Goal: Transaction & Acquisition: Purchase product/service

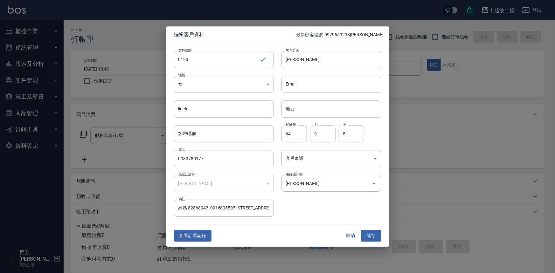
click at [458, 87] on div at bounding box center [277, 136] width 555 height 273
click at [23, 29] on div at bounding box center [277, 136] width 555 height 273
click at [352, 234] on button "取消" at bounding box center [351, 236] width 20 height 12
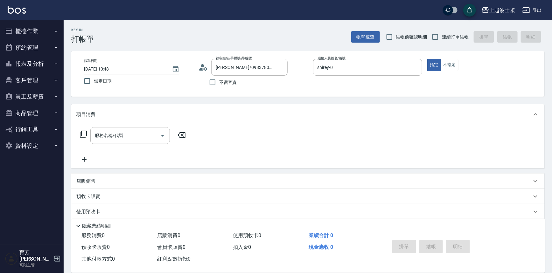
click at [14, 34] on button "櫃檯作業" at bounding box center [32, 31] width 59 height 17
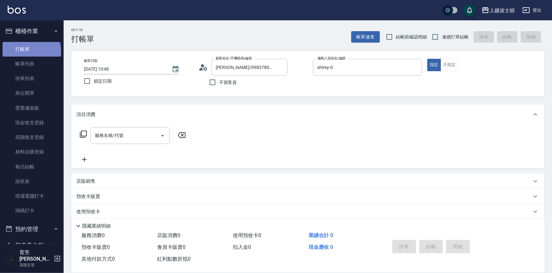
click at [31, 53] on link "打帳單" at bounding box center [32, 49] width 59 height 15
click at [32, 64] on link "帳單列表" at bounding box center [32, 64] width 59 height 15
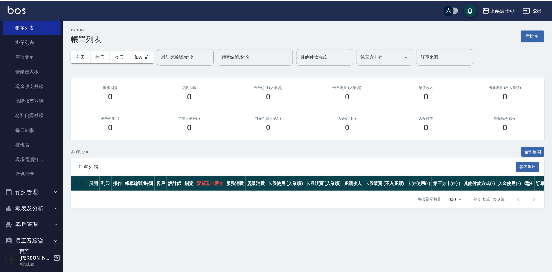
scroll to position [59, 0]
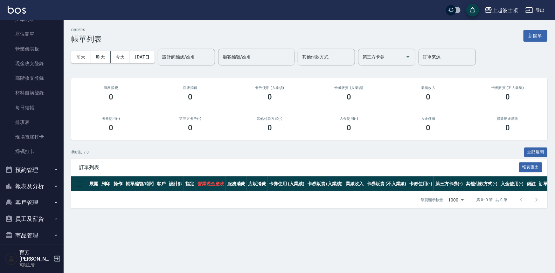
click at [37, 200] on button "客戶管理" at bounding box center [32, 203] width 59 height 17
click at [23, 219] on link "客戶列表" at bounding box center [32, 220] width 59 height 15
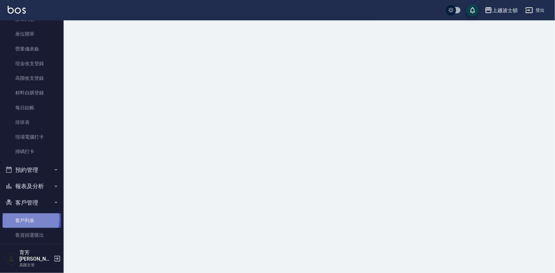
click at [23, 219] on link "客戶列表" at bounding box center [32, 220] width 59 height 15
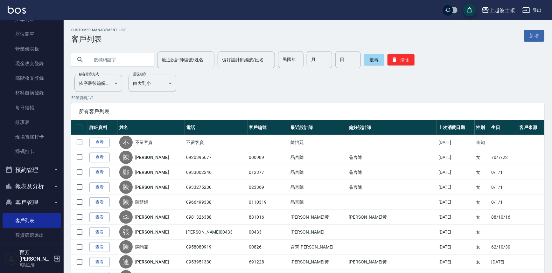
click at [91, 61] on input "text" at bounding box center [119, 59] width 60 height 17
type input "沒"
type input "每"
type input "ㄟ"
type input "沒"
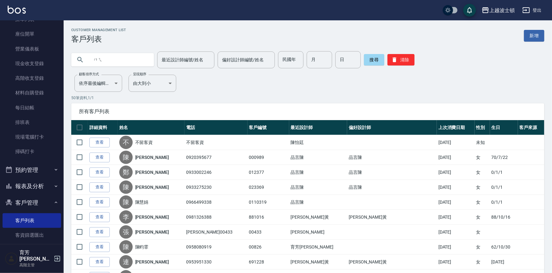
type input "沒"
type input "美"
click at [371, 57] on button "搜尋" at bounding box center [374, 59] width 20 height 11
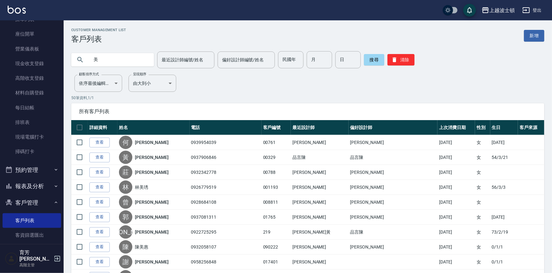
click at [102, 219] on link "查看" at bounding box center [99, 218] width 20 height 10
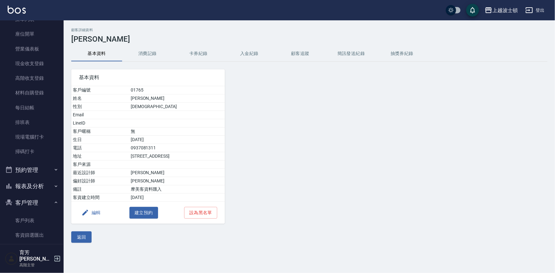
click at [154, 54] on button "消費記錄" at bounding box center [147, 53] width 51 height 15
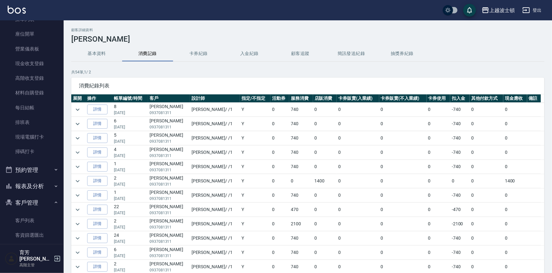
scroll to position [61, 0]
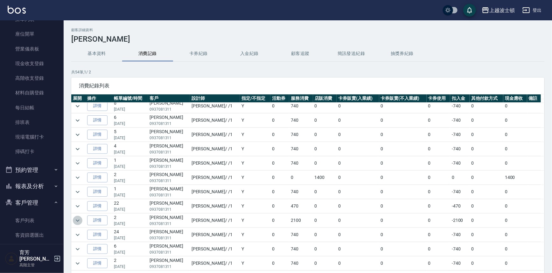
click at [77, 218] on icon "expand row" at bounding box center [78, 221] width 8 height 8
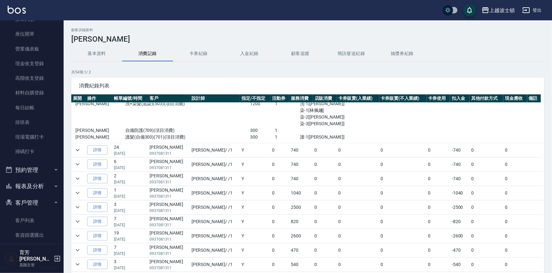
scroll to position [209, 0]
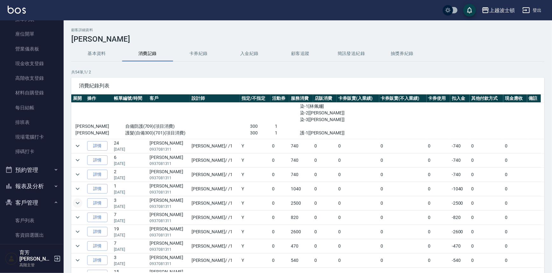
click at [79, 199] on icon "expand row" at bounding box center [78, 203] width 8 height 8
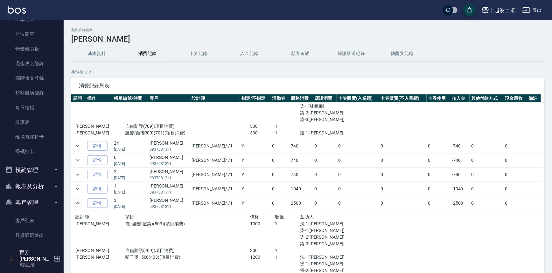
drag, startPoint x: 544, startPoint y: 142, endPoint x: 545, endPoint y: 152, distance: 10.5
click at [545, 152] on div "顧客詳細資料 [PERSON_NAME]資料 消費記錄 卡券紀錄 入金紀錄 顧客追蹤 簡訊發送紀錄 抽獎券紀錄 共 54 筆, 1 / 2 消費紀錄列表 展開…" at bounding box center [308, 168] width 488 height 281
drag, startPoint x: 544, startPoint y: 140, endPoint x: 544, endPoint y: 149, distance: 8.9
click at [544, 149] on div "顧客詳細資料 [PERSON_NAME]資料 消費記錄 卡券紀錄 入金紀錄 顧客追蹤 簡訊發送紀錄 抽獎券紀錄 共 54 筆, 1 / 2 消費紀錄列表 展開…" at bounding box center [308, 168] width 488 height 281
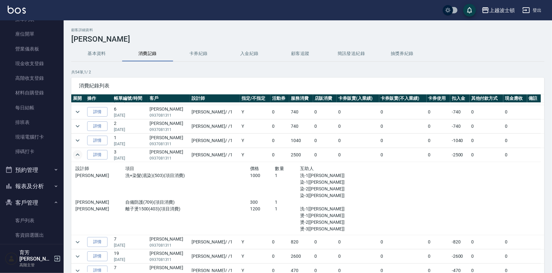
scroll to position [0, 0]
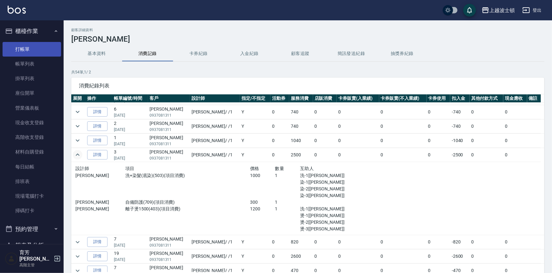
click at [23, 52] on link "打帳單" at bounding box center [32, 49] width 59 height 15
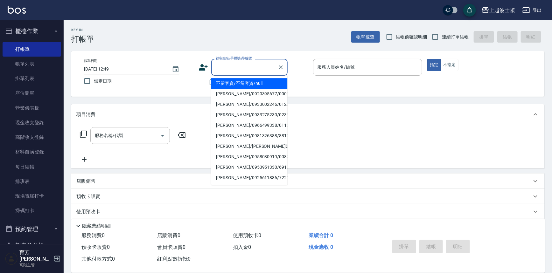
click at [230, 69] on input "顧客姓名/手機號碼/編號" at bounding box center [244, 67] width 61 height 11
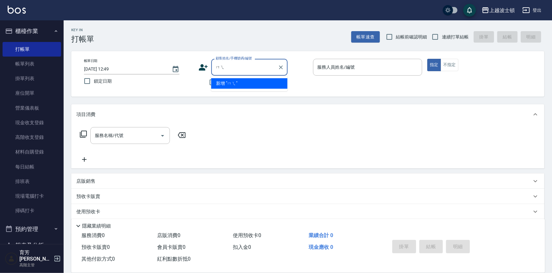
type input "眉"
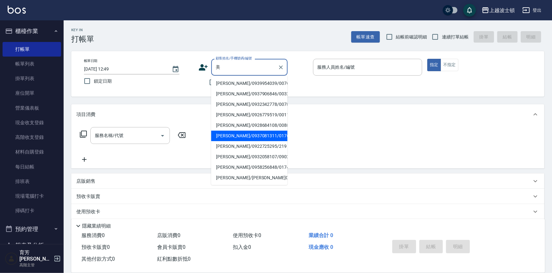
click at [235, 136] on li "[PERSON_NAME]/0937081311/01765" at bounding box center [249, 136] width 76 height 10
type input "[PERSON_NAME]/0937081311/01765"
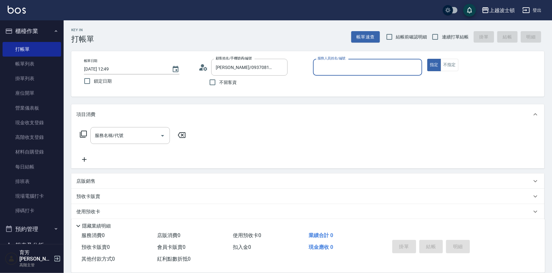
type input "[PERSON_NAME]-1"
click at [109, 135] on input "服務名稱/代號" at bounding box center [125, 135] width 64 height 11
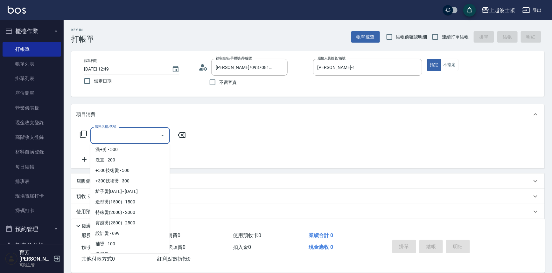
scroll to position [151, 0]
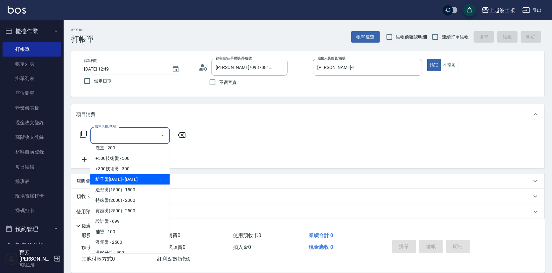
drag, startPoint x: 125, startPoint y: 180, endPoint x: 121, endPoint y: 177, distance: 5.9
click at [125, 180] on span "離子燙[DATE] - [DATE]" at bounding box center [130, 179] width 80 height 10
type input "離子燙1500(403)"
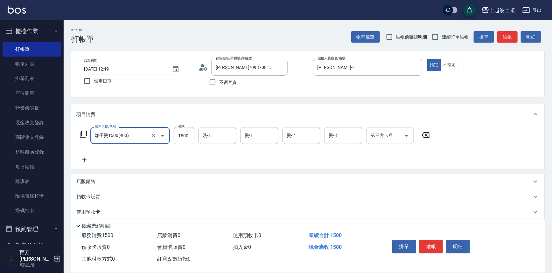
click at [83, 159] on icon at bounding box center [84, 160] width 16 height 8
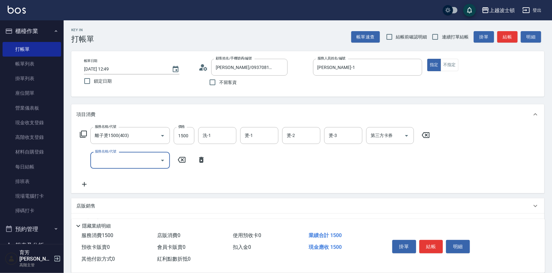
drag, startPoint x: 100, startPoint y: 159, endPoint x: 103, endPoint y: 152, distance: 8.0
click at [102, 156] on input "服務名稱/代號" at bounding box center [125, 160] width 64 height 11
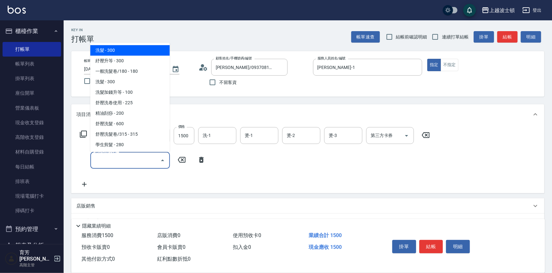
scroll to position [12, 0]
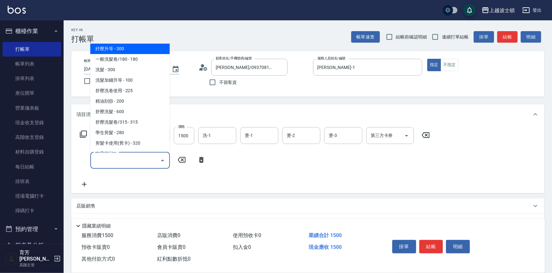
click at [135, 51] on span "紓壓升等 - 300" at bounding box center [130, 49] width 80 height 10
type input "紓壓升等(202)"
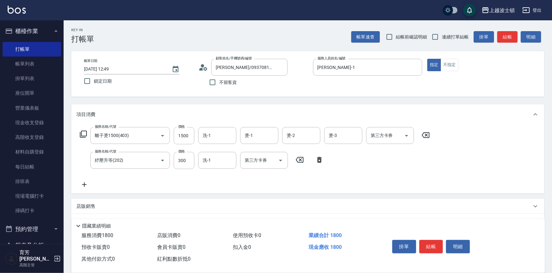
click at [82, 185] on icon at bounding box center [84, 185] width 16 height 8
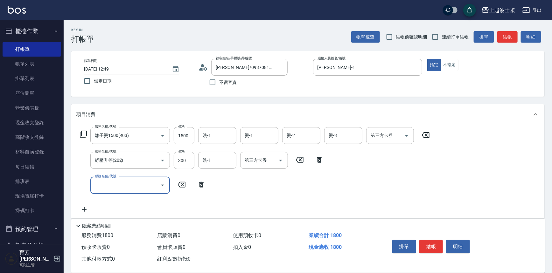
click at [100, 183] on input "服務名稱/代號" at bounding box center [125, 185] width 64 height 11
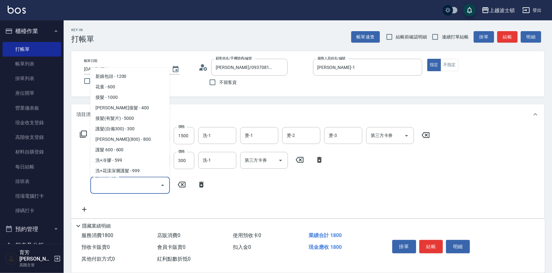
scroll to position [359, 0]
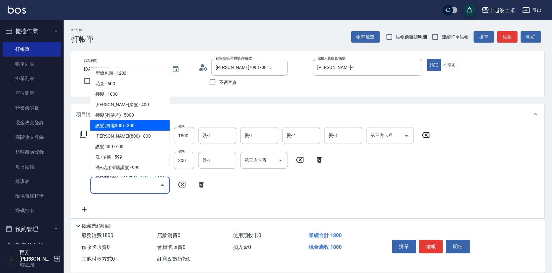
click at [124, 125] on span "護髮(自備300) - 300" at bounding box center [130, 126] width 80 height 10
type input "護髮(自備300)(701)"
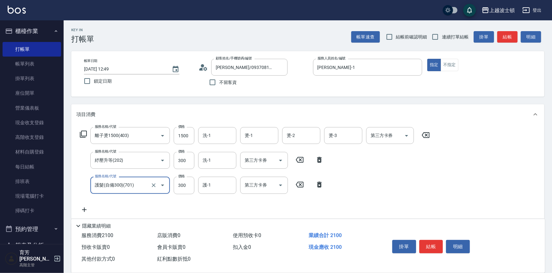
click at [84, 207] on icon at bounding box center [84, 210] width 16 height 8
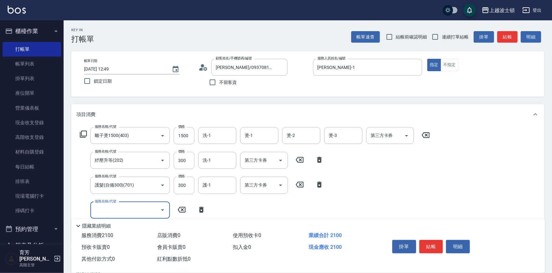
drag, startPoint x: 162, startPoint y: 211, endPoint x: 164, endPoint y: 208, distance: 3.4
click at [164, 209] on icon "Open" at bounding box center [163, 210] width 8 height 8
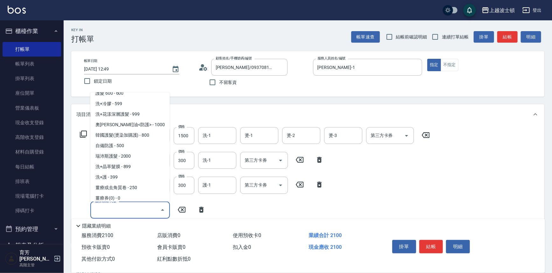
scroll to position [444, 0]
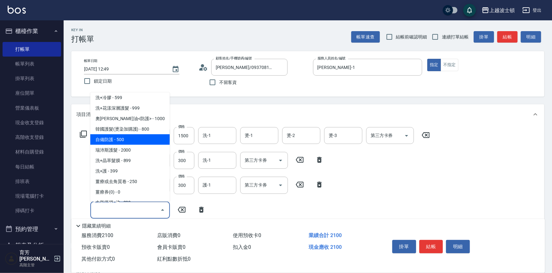
click at [134, 140] on span "自備防護 - 500" at bounding box center [130, 140] width 80 height 10
type input "自備防護(709)"
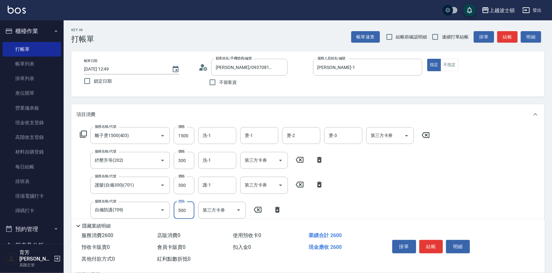
click at [181, 211] on input "500" at bounding box center [184, 210] width 21 height 17
type input "200"
click at [184, 136] on input "1500" at bounding box center [184, 135] width 21 height 17
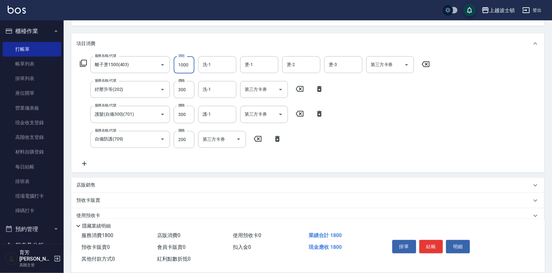
scroll to position [72, 0]
type input "1000"
click at [213, 59] on input "洗-1" at bounding box center [217, 64] width 32 height 11
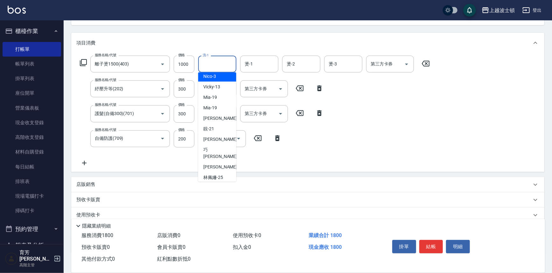
scroll to position [40, 0]
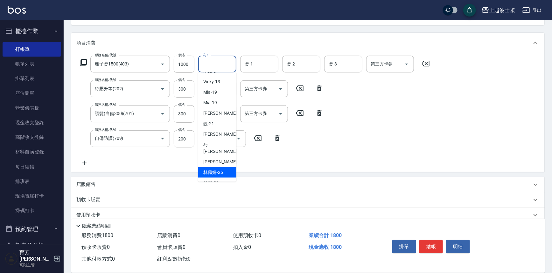
drag, startPoint x: 210, startPoint y: 164, endPoint x: 220, endPoint y: 125, distance: 40.8
click at [211, 169] on span "[PERSON_NAME]-25" at bounding box center [213, 172] width 20 height 7
type input "[PERSON_NAME]-25"
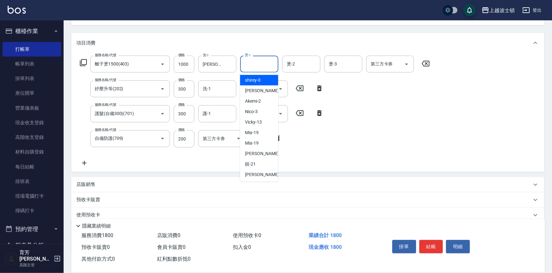
click at [265, 62] on input "燙-1" at bounding box center [259, 64] width 32 height 11
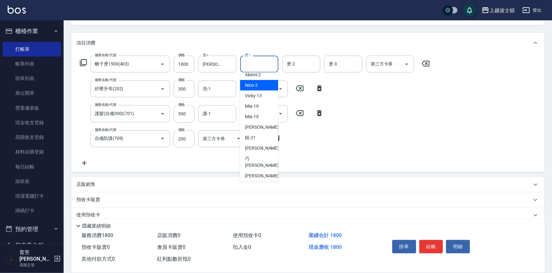
scroll to position [31, 0]
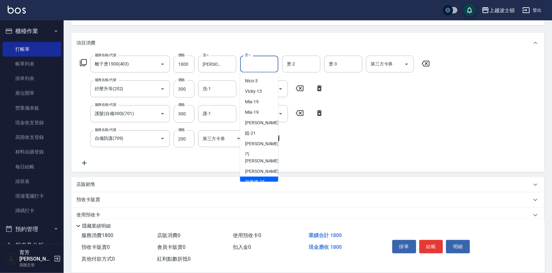
click at [270, 177] on div "[PERSON_NAME]-25" at bounding box center [259, 182] width 38 height 10
type input "[PERSON_NAME]-25"
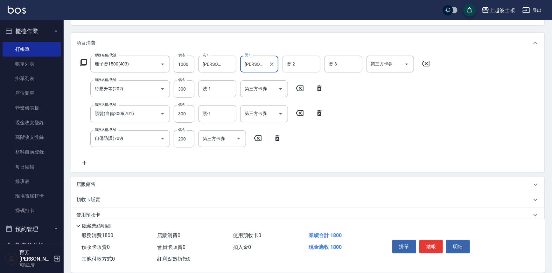
click at [300, 61] on input "燙-2" at bounding box center [301, 64] width 32 height 11
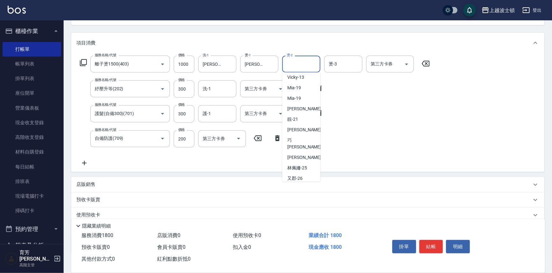
scroll to position [51, 0]
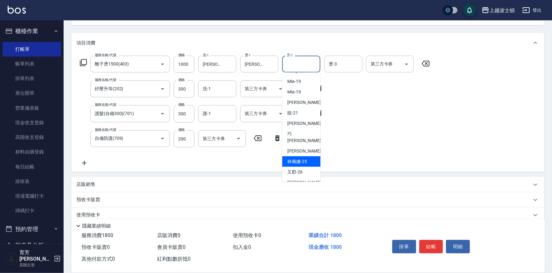
drag, startPoint x: 305, startPoint y: 153, endPoint x: 320, endPoint y: 116, distance: 39.4
click at [307, 157] on div "[PERSON_NAME]-25" at bounding box center [301, 162] width 38 height 10
type input "[PERSON_NAME]-25"
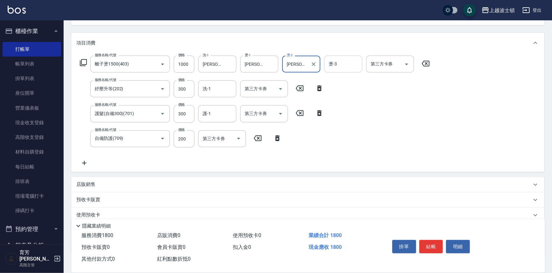
click at [339, 68] on input "燙-3" at bounding box center [343, 64] width 32 height 11
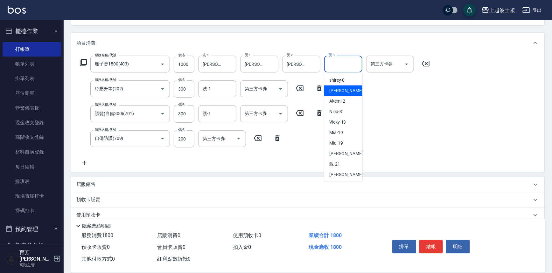
click at [333, 94] on div "[PERSON_NAME] -1" at bounding box center [343, 91] width 38 height 10
type input "[PERSON_NAME]-1"
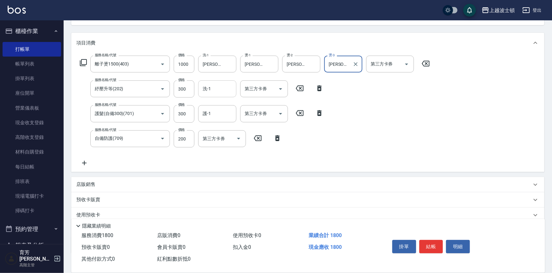
click at [209, 92] on input "洗-1" at bounding box center [217, 88] width 32 height 11
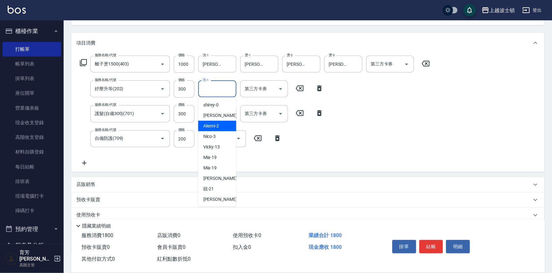
drag, startPoint x: 233, startPoint y: 121, endPoint x: 234, endPoint y: 137, distance: 15.7
click at [234, 137] on ul "shirey -0 [PERSON_NAME] -1 Akemi -2 Nico -3 Vicky -13 Mia -19 Mia -19 燕如 -20 靚 …" at bounding box center [217, 151] width 38 height 109
drag, startPoint x: 233, startPoint y: 120, endPoint x: 233, endPoint y: 160, distance: 40.7
click at [233, 160] on ul "shirey -0 [PERSON_NAME] -1 Akemi -2 Nico -3 Vicky -13 Mia -19 Mia -19 燕如 -20 靚 …" at bounding box center [217, 151] width 38 height 109
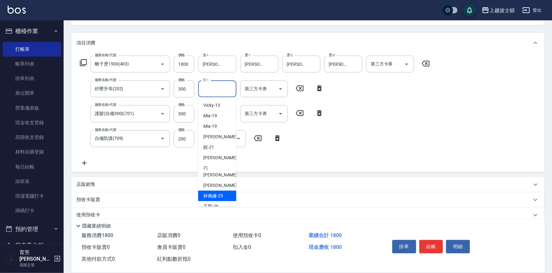
drag, startPoint x: 213, startPoint y: 191, endPoint x: 213, endPoint y: 180, distance: 10.5
click at [213, 193] on span "[PERSON_NAME]-25" at bounding box center [213, 196] width 20 height 7
type input "[PERSON_NAME]-25"
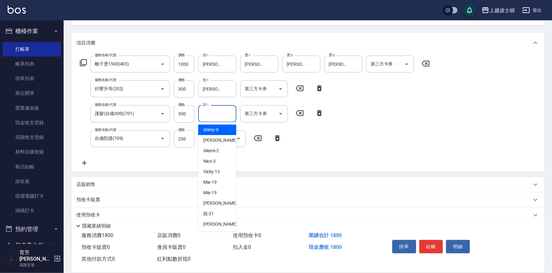
click at [217, 115] on input "護-1" at bounding box center [217, 113] width 32 height 11
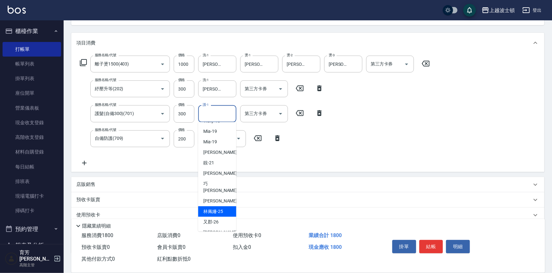
click at [218, 208] on span "[PERSON_NAME]-25" at bounding box center [213, 211] width 20 height 7
type input "[PERSON_NAME]-25"
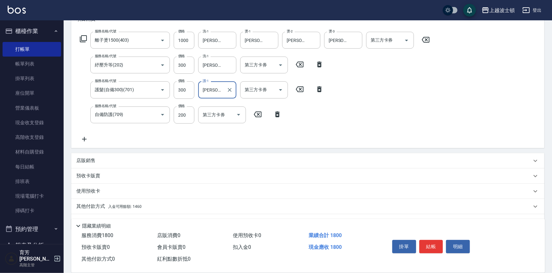
scroll to position [111, 0]
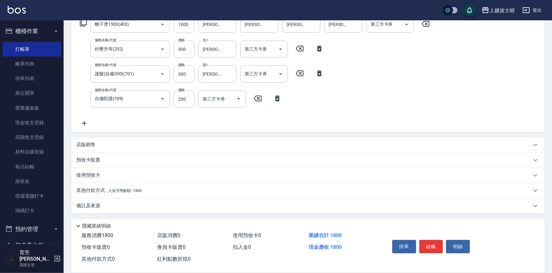
click at [134, 189] on span "入金可用餘額: 1460" at bounding box center [124, 191] width 33 height 4
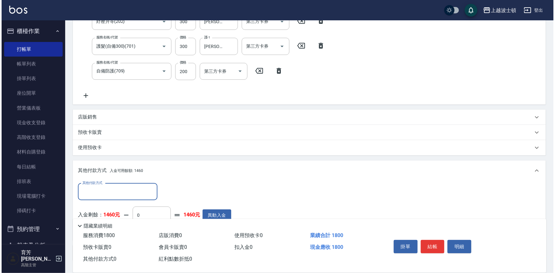
scroll to position [158, 0]
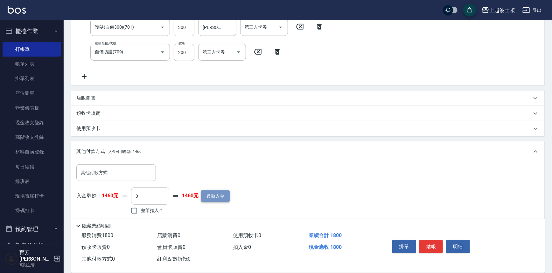
click at [221, 196] on button "異動入金" at bounding box center [215, 197] width 29 height 12
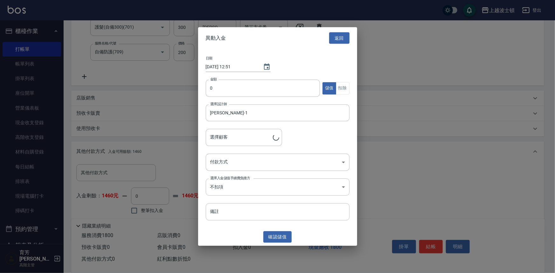
type input "[PERSON_NAME]/0937081311/01765"
click at [207, 89] on input "0" at bounding box center [263, 88] width 115 height 17
type input "2000"
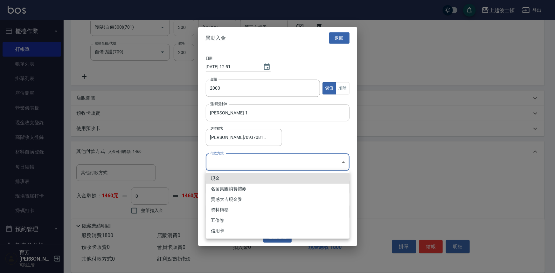
drag, startPoint x: 238, startPoint y: 165, endPoint x: 235, endPoint y: 169, distance: 4.1
click at [237, 165] on body "上越波士頓 登出 櫃檯作業 打帳單 帳單列表 掛單列表 座位開單 營業儀表板 現金收支登錄 高階收支登錄 材料自購登錄 每日結帳 排班表 現場電腦打卡 掃碼打…" at bounding box center [277, 72] width 555 height 460
click at [234, 179] on li "現金" at bounding box center [278, 178] width 144 height 10
type input "現金"
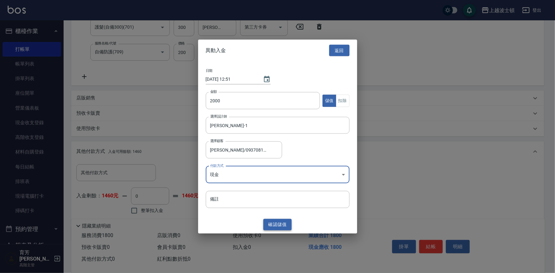
click at [276, 221] on button "確認 儲值" at bounding box center [277, 225] width 29 height 12
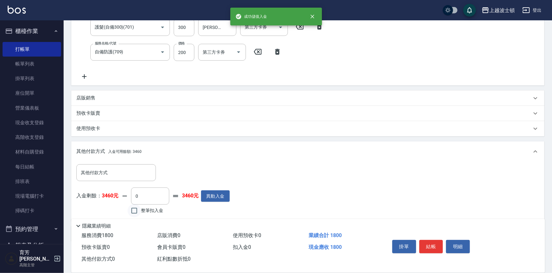
click at [134, 210] on input "整筆扣入金" at bounding box center [134, 210] width 13 height 13
checkbox input "true"
type input "1800"
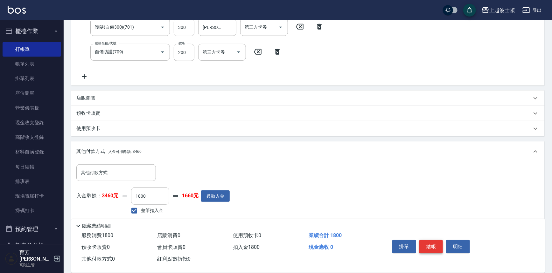
click at [430, 246] on button "結帳" at bounding box center [431, 246] width 24 height 13
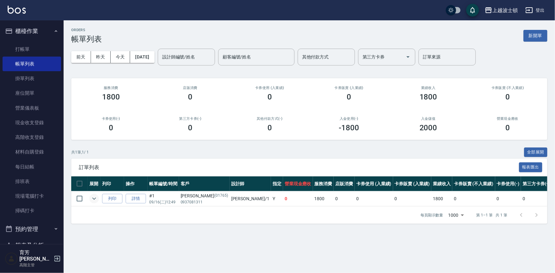
click at [94, 199] on icon "expand row" at bounding box center [94, 199] width 4 height 2
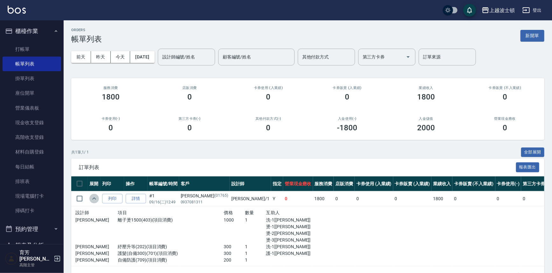
click at [94, 199] on icon "expand row" at bounding box center [94, 199] width 8 height 8
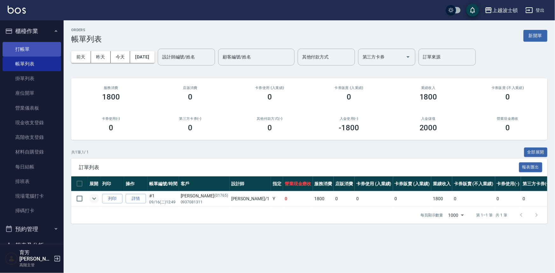
click at [38, 46] on link "打帳單" at bounding box center [32, 49] width 59 height 15
